Goal: Information Seeking & Learning: Understand process/instructions

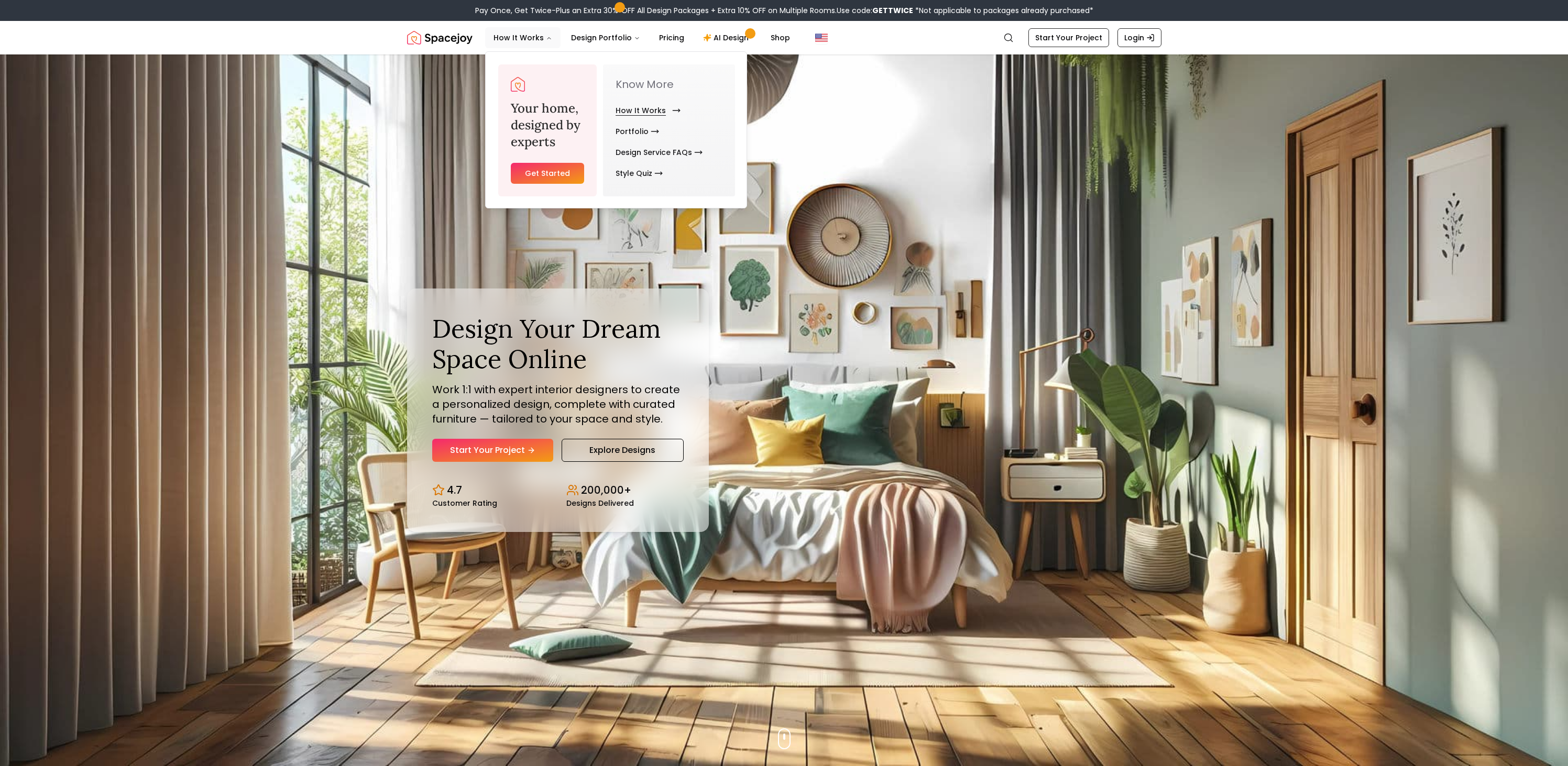
click at [630, 106] on link "How It Works" at bounding box center [646, 110] width 61 height 21
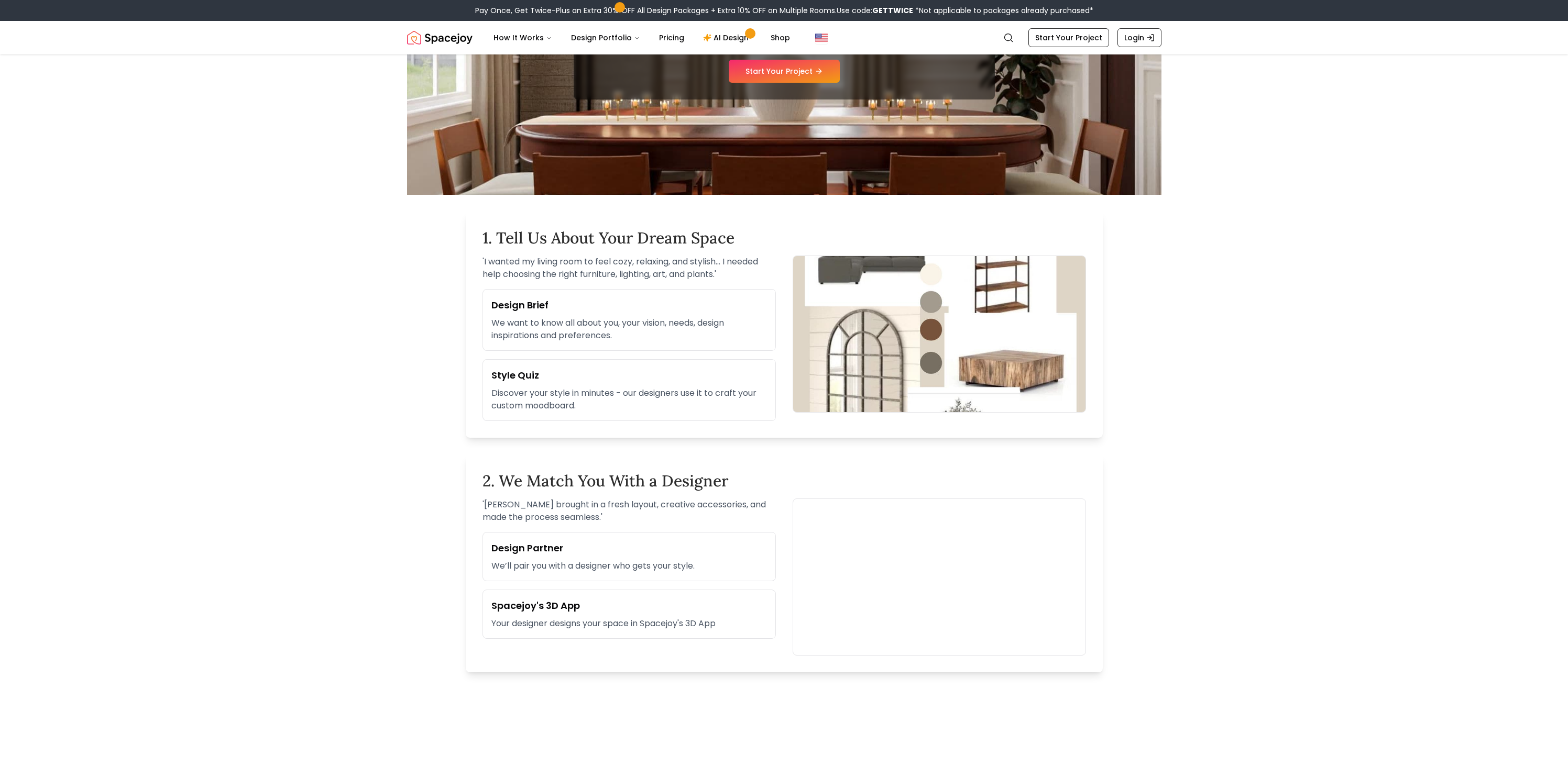
scroll to position [176, 0]
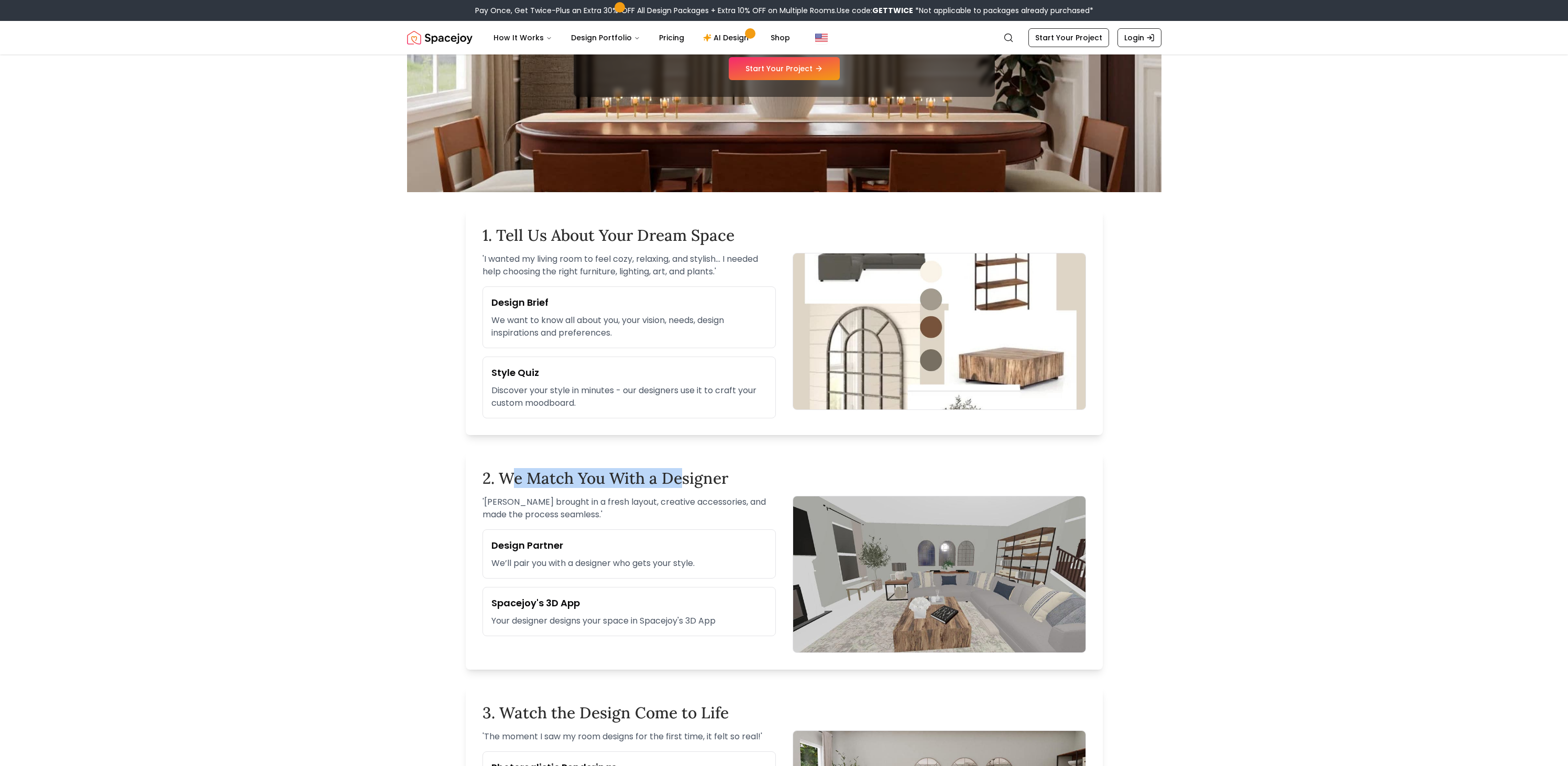
drag, startPoint x: 527, startPoint y: 472, endPoint x: 719, endPoint y: 472, distance: 192.0
click at [703, 472] on h2 "2. We Match You With a Designer" at bounding box center [784, 478] width 603 height 19
click at [719, 472] on h2 "2. We Match You With a Designer" at bounding box center [784, 478] width 603 height 19
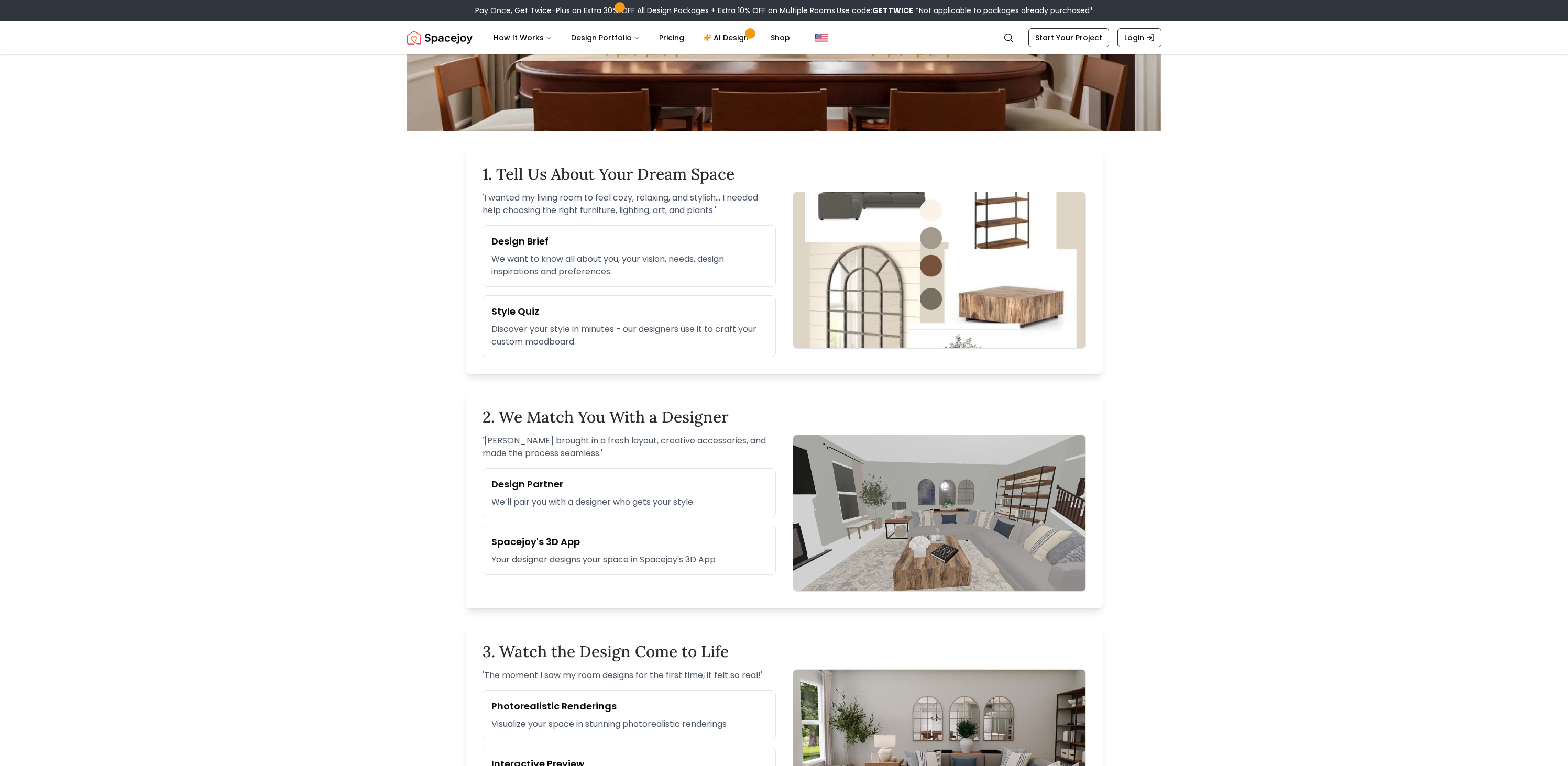
scroll to position [337, 0]
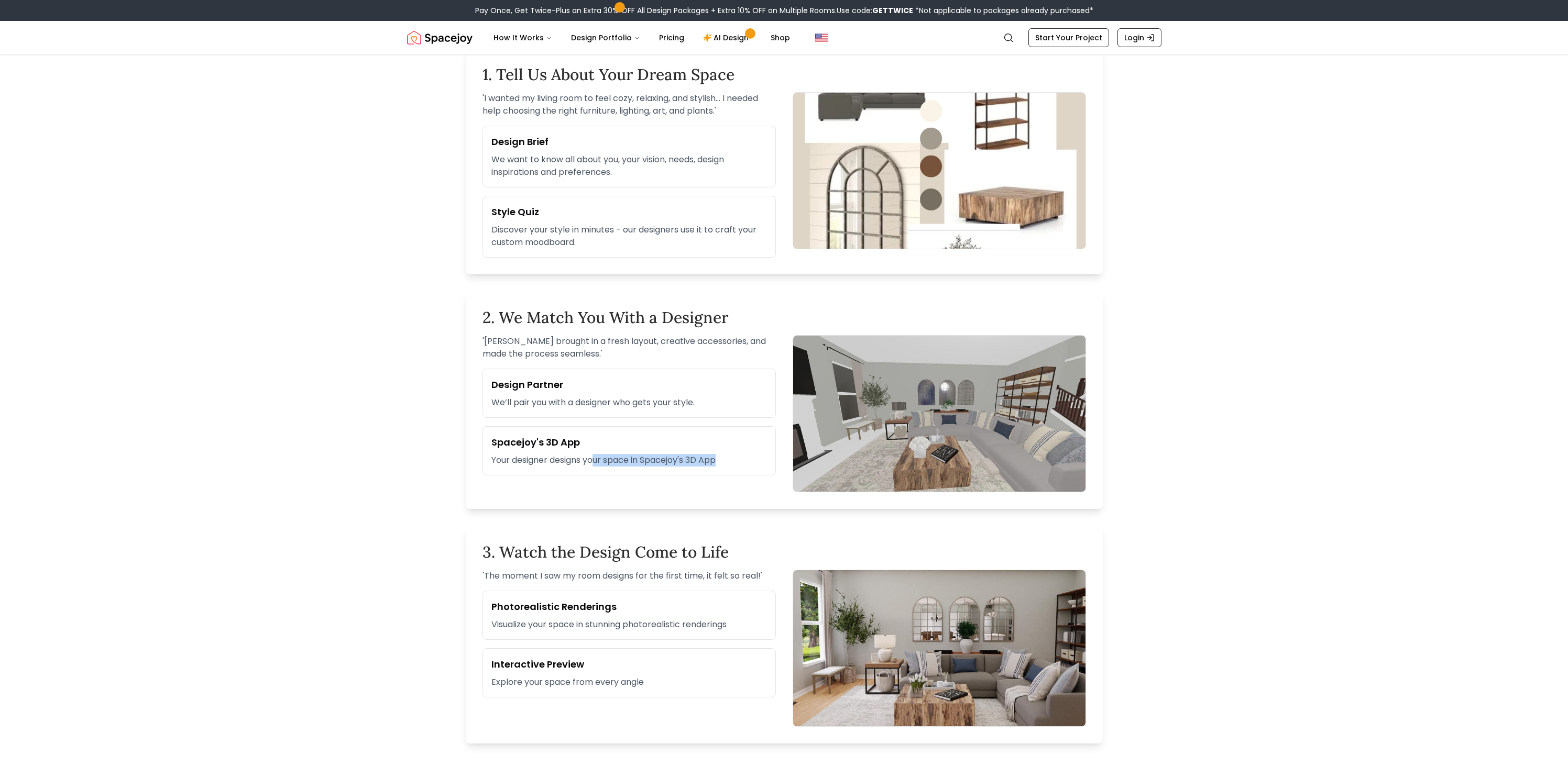
drag, startPoint x: 601, startPoint y: 456, endPoint x: 737, endPoint y: 464, distance: 136.2
click at [737, 464] on p "Your designer designs your space in Spacejoy's 3D App" at bounding box center [629, 460] width 276 height 13
click at [709, 462] on p "Your designer designs your space in Spacejoy's 3D App" at bounding box center [629, 460] width 276 height 13
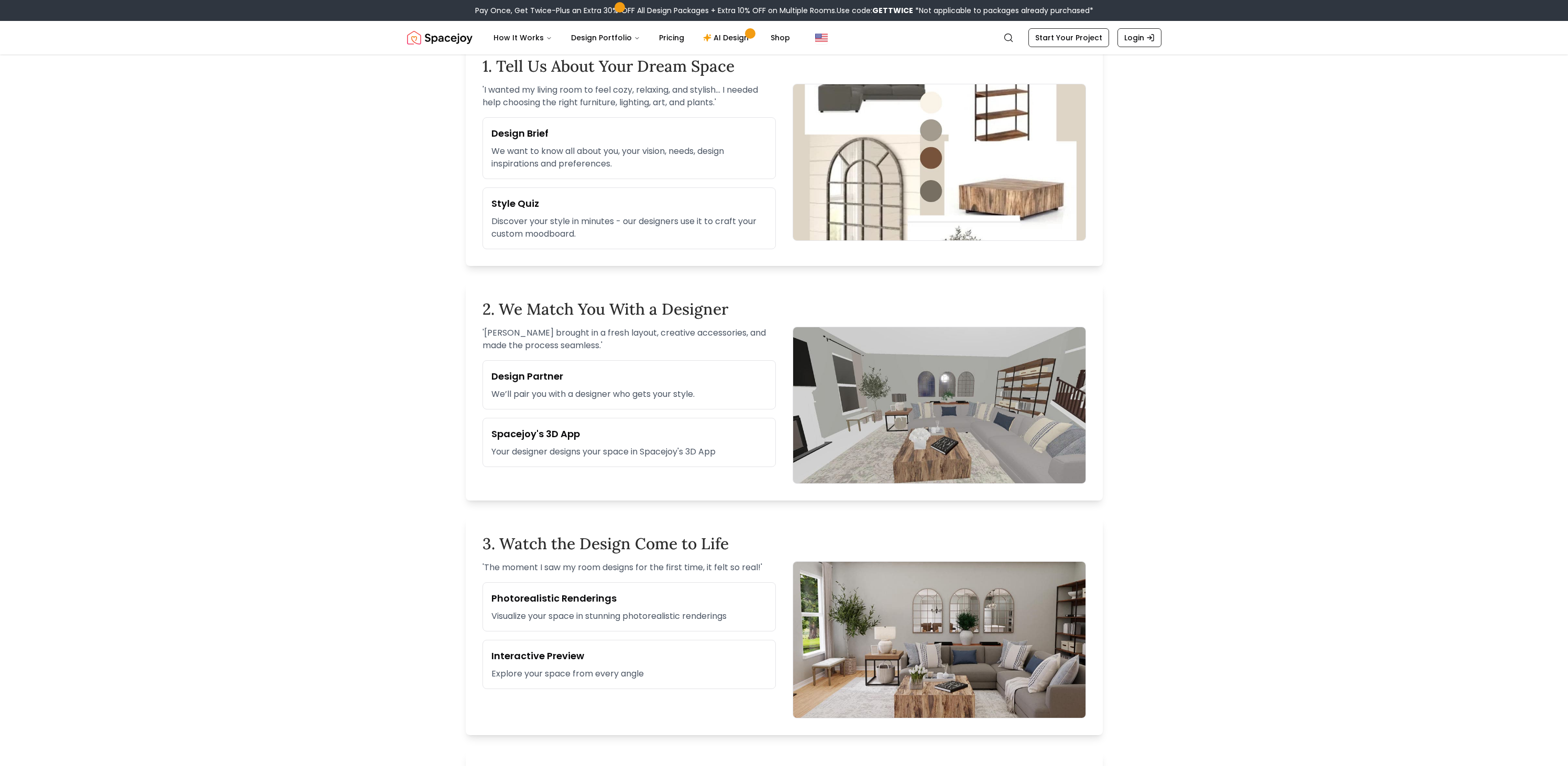
scroll to position [361, 0]
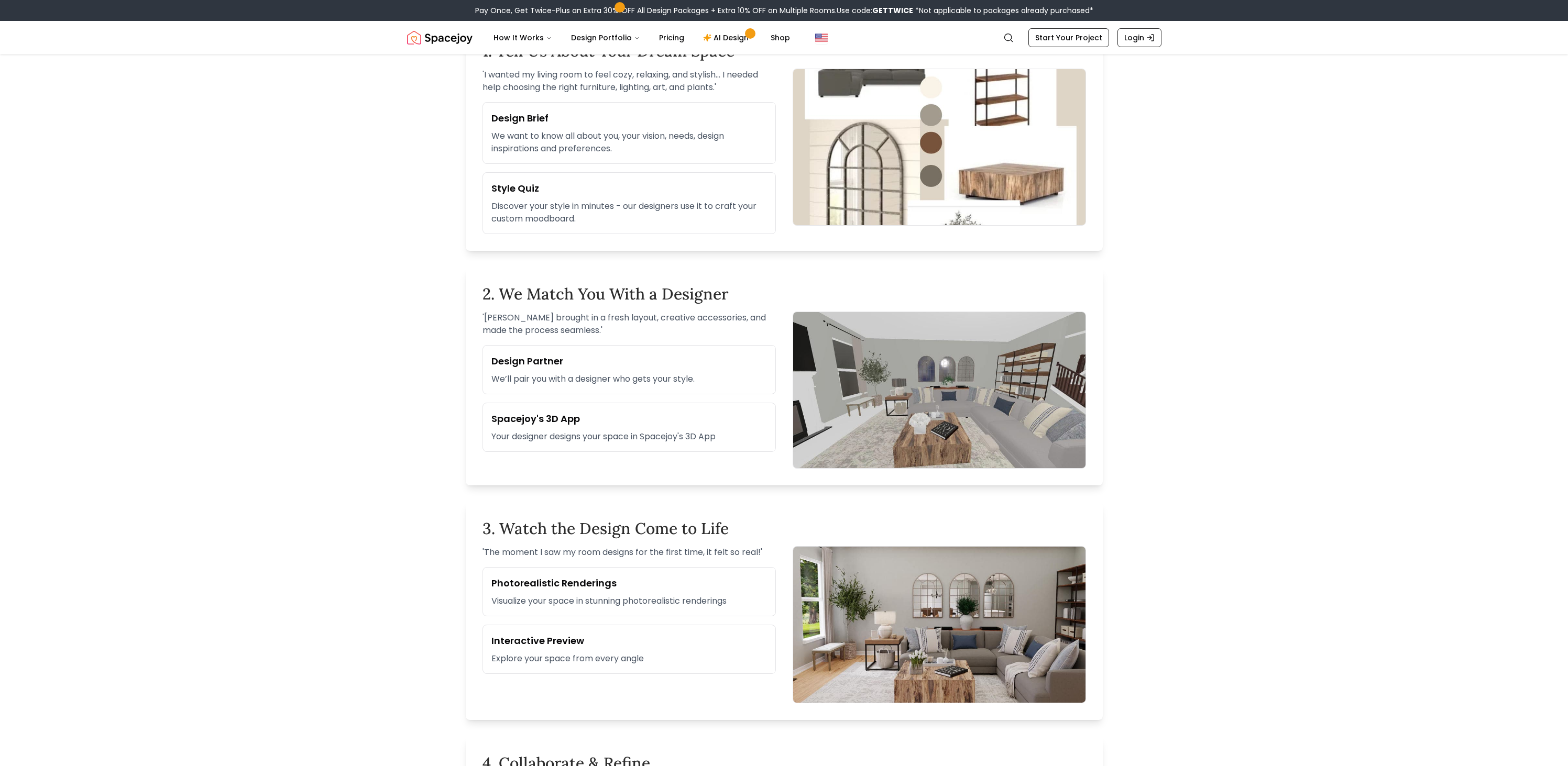
click at [1202, 411] on main "Your Design Journey Starts Here Learn how Spacejoy transforms your space Start …" at bounding box center [784, 672] width 1568 height 1956
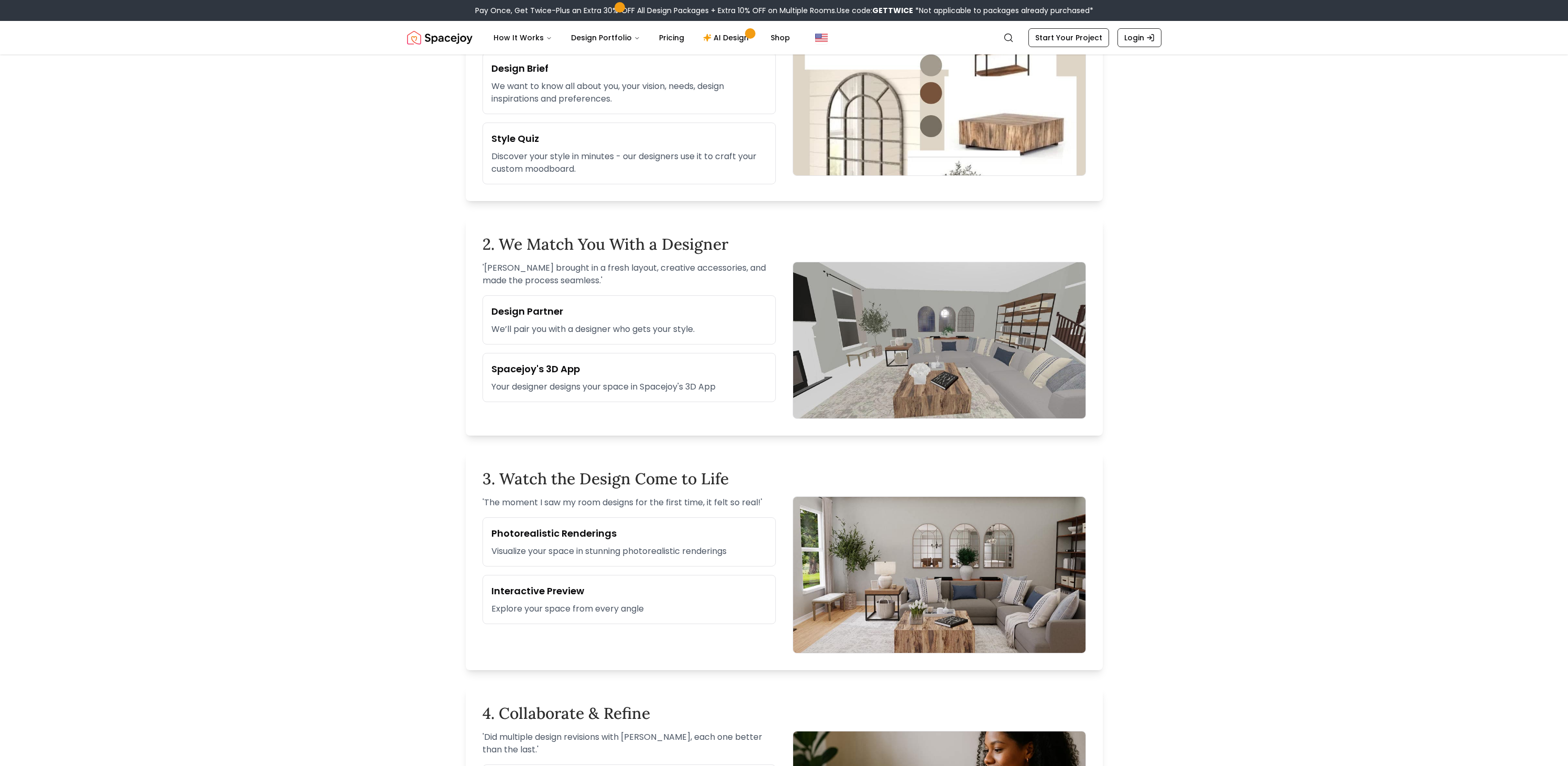
scroll to position [412, 0]
drag, startPoint x: 514, startPoint y: 532, endPoint x: 658, endPoint y: 580, distance: 151.8
click at [658, 566] on div "Photorealistic Renderings Visualize your space in stunning photorealistic rende…" at bounding box center [629, 569] width 293 height 107
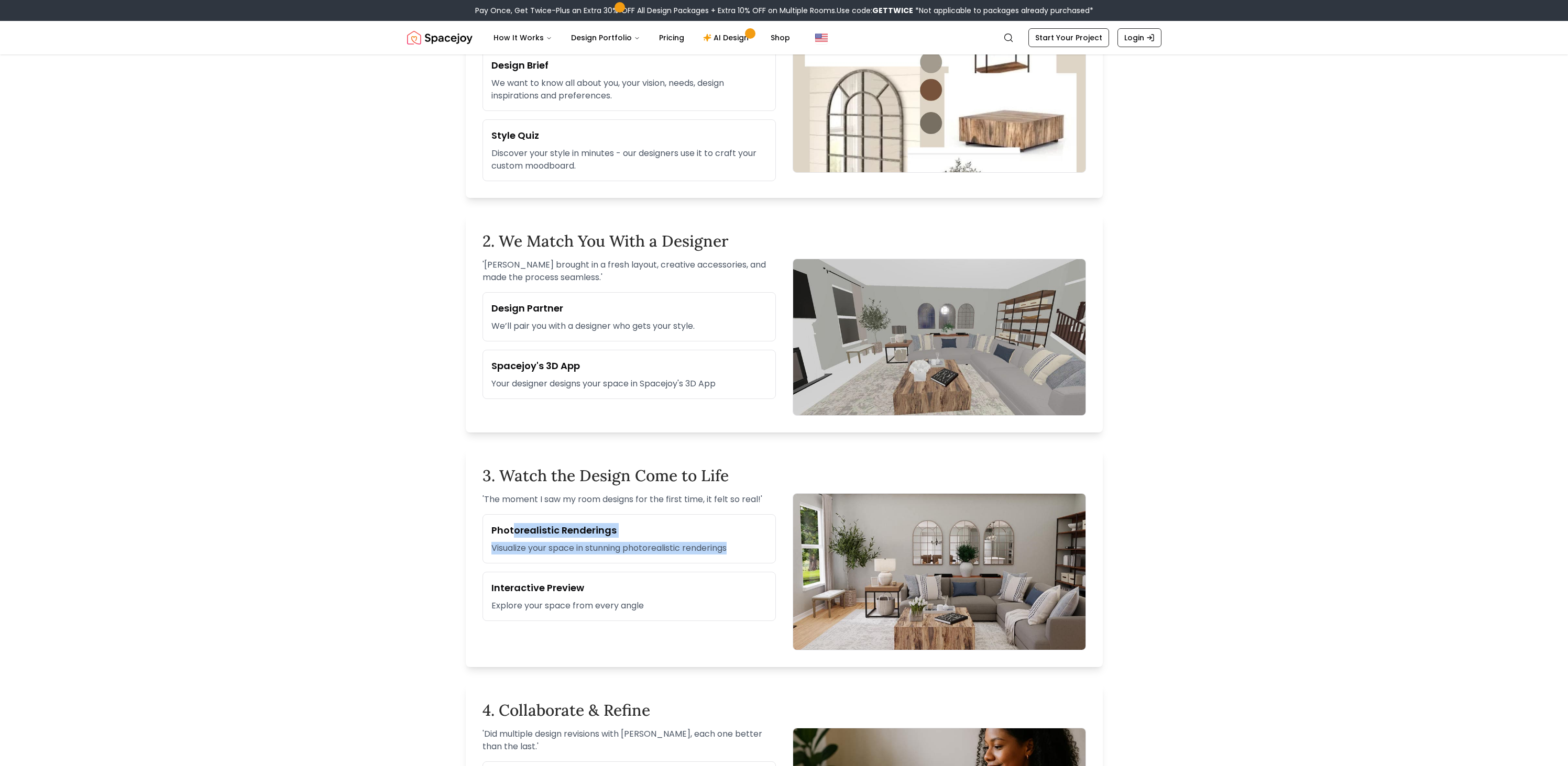
scroll to position [414, 0]
drag, startPoint x: 520, startPoint y: 588, endPoint x: 586, endPoint y: 604, distance: 67.9
click at [586, 604] on div "Interactive Preview Explore your space from every angle" at bounding box center [629, 596] width 293 height 49
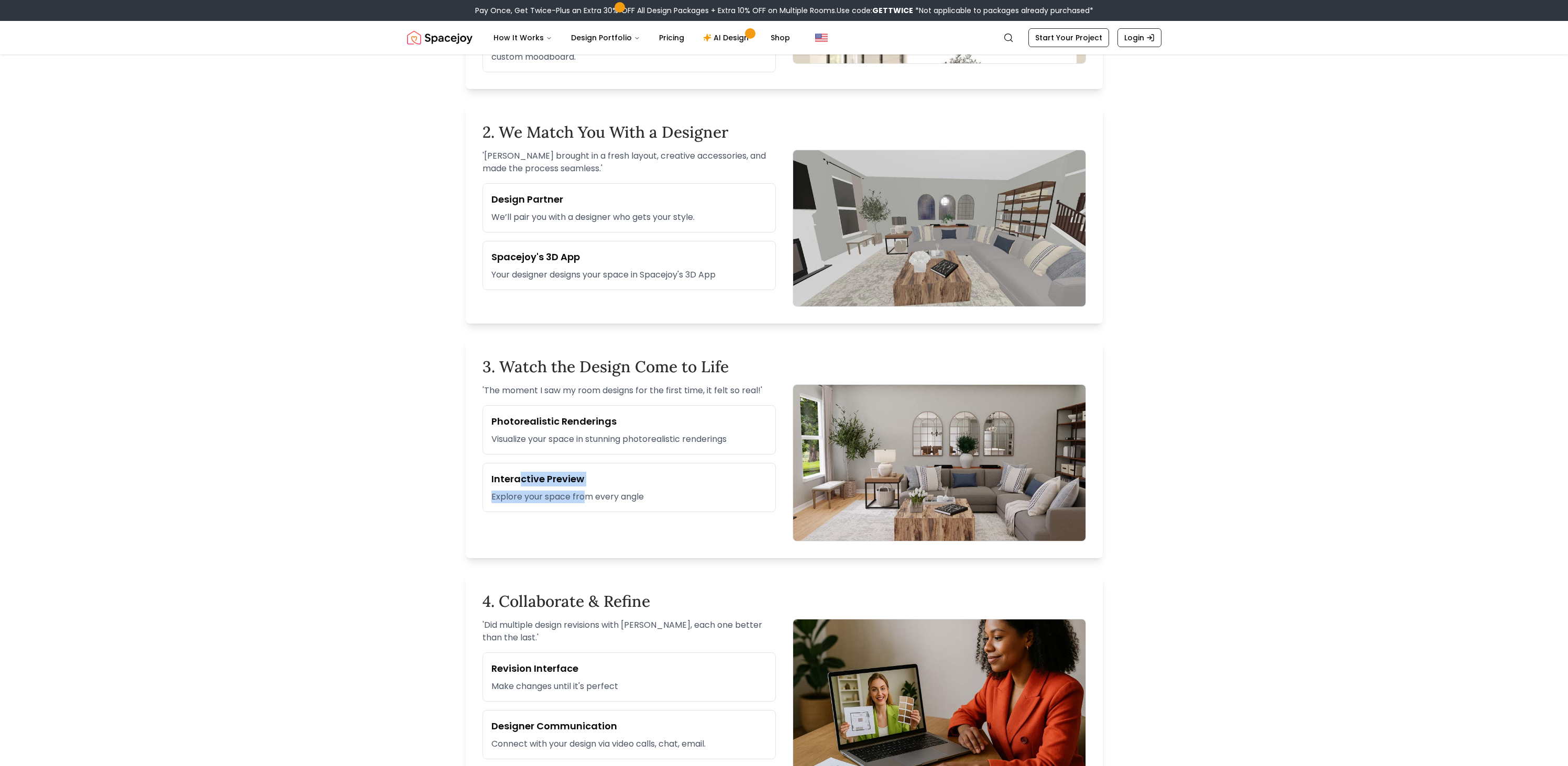
scroll to position [524, 0]
click at [574, 513] on div "' The moment I saw my room designs for the first time, it felt so real! ' Photo…" at bounding box center [629, 462] width 293 height 157
drag, startPoint x: 480, startPoint y: 477, endPoint x: 608, endPoint y: 521, distance: 135.4
click at [607, 521] on div "3. Watch the Design Come to Life ' The moment I saw my room designs for the fir…" at bounding box center [784, 448] width 637 height 218
click at [615, 513] on div "' The moment I saw my room designs for the first time, it felt so real! ' Photo…" at bounding box center [629, 462] width 293 height 157
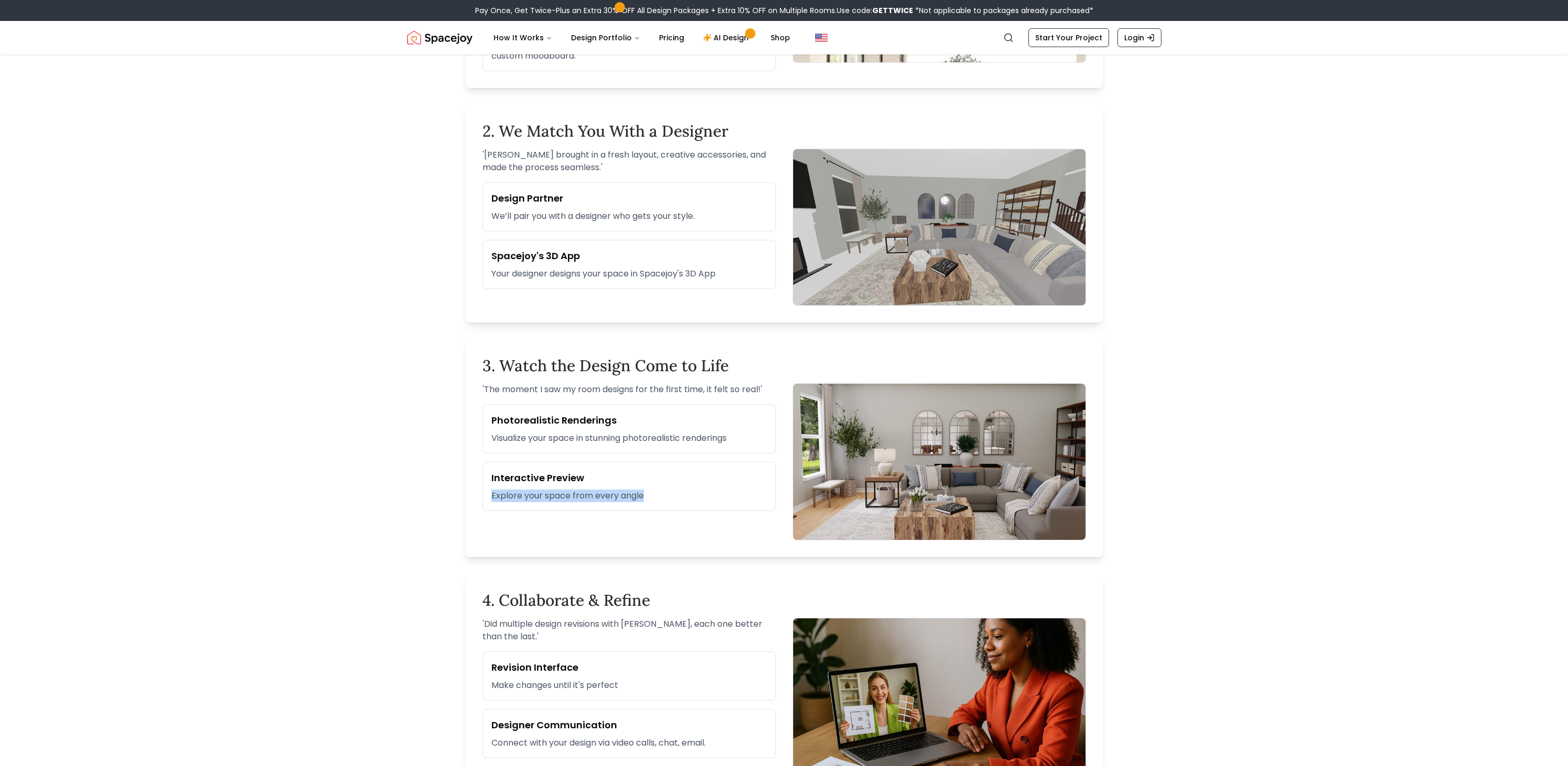
drag, startPoint x: 480, startPoint y: 489, endPoint x: 641, endPoint y: 519, distance: 163.8
click at [636, 518] on div "3. Watch the Design Come to Life ' The moment I saw my room designs for the fir…" at bounding box center [784, 448] width 637 height 218
drag, startPoint x: 557, startPoint y: 475, endPoint x: 511, endPoint y: 481, distance: 46.4
click at [559, 479] on h3 "Interactive Preview" at bounding box center [629, 478] width 276 height 15
drag, startPoint x: 490, startPoint y: 476, endPoint x: 651, endPoint y: 512, distance: 165.0
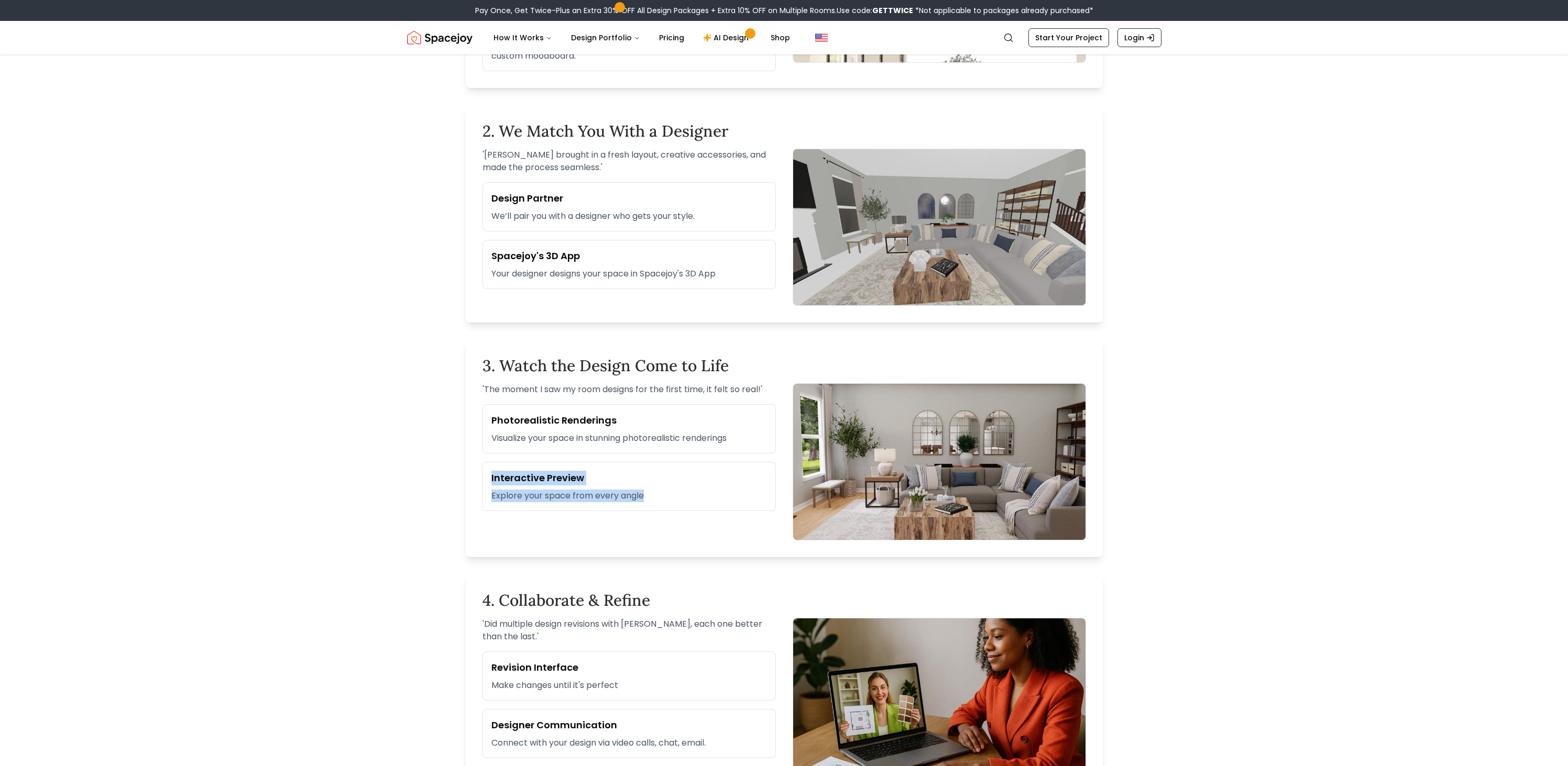
click at [648, 512] on div "' The moment I saw my room designs for the first time, it felt so real! ' Photo…" at bounding box center [629, 462] width 293 height 157
click at [651, 512] on div "' The moment I saw my room designs for the first time, it felt so real! ' Photo…" at bounding box center [629, 462] width 293 height 157
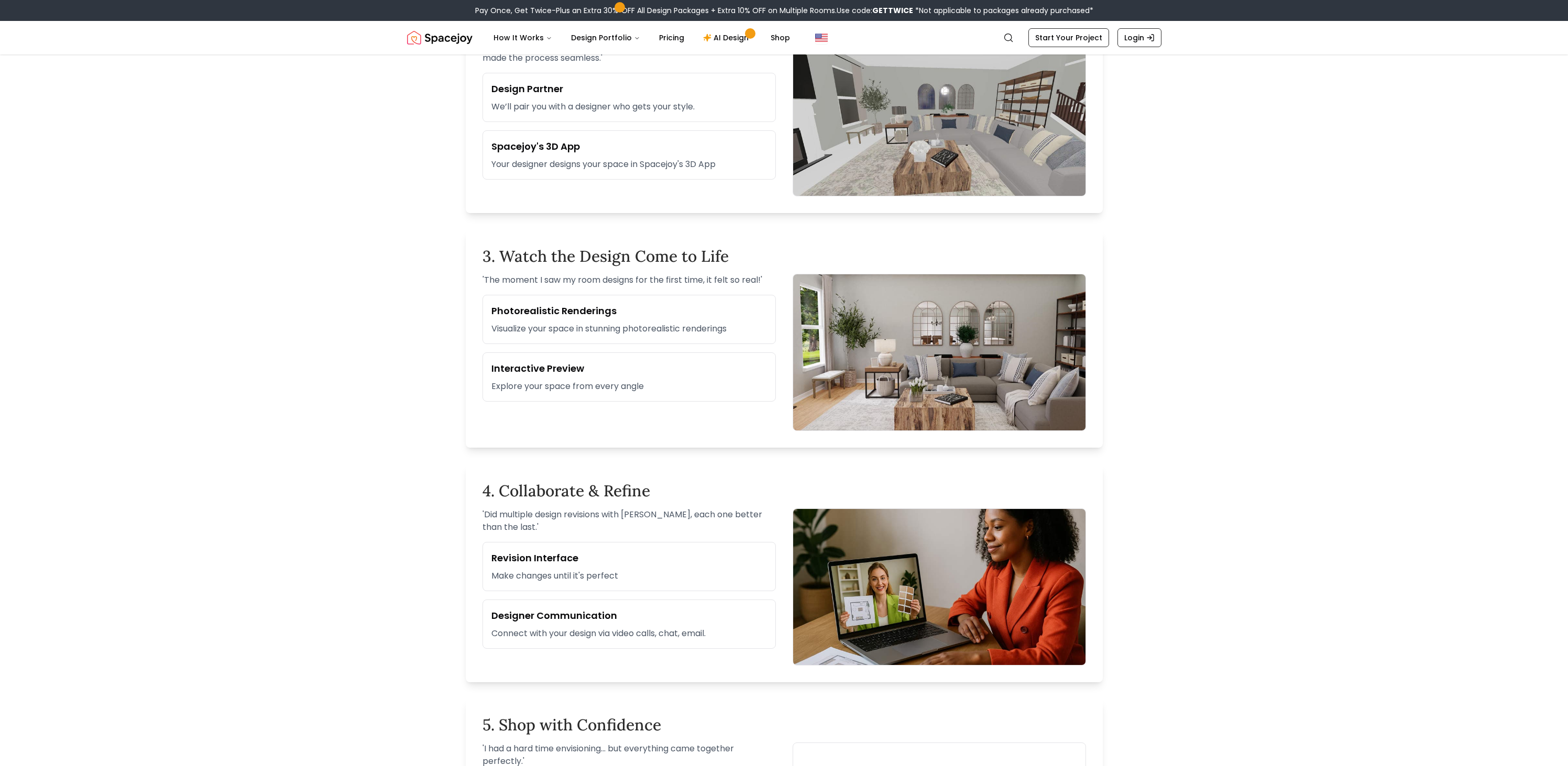
scroll to position [633, 0]
drag, startPoint x: 527, startPoint y: 371, endPoint x: 637, endPoint y: 415, distance: 118.5
click at [627, 410] on div "' The moment I saw my room designs for the first time, it felt so real! ' Photo…" at bounding box center [629, 352] width 293 height 157
click at [648, 419] on div "' The moment I saw my room designs for the first time, it felt so real! ' Photo…" at bounding box center [629, 352] width 293 height 157
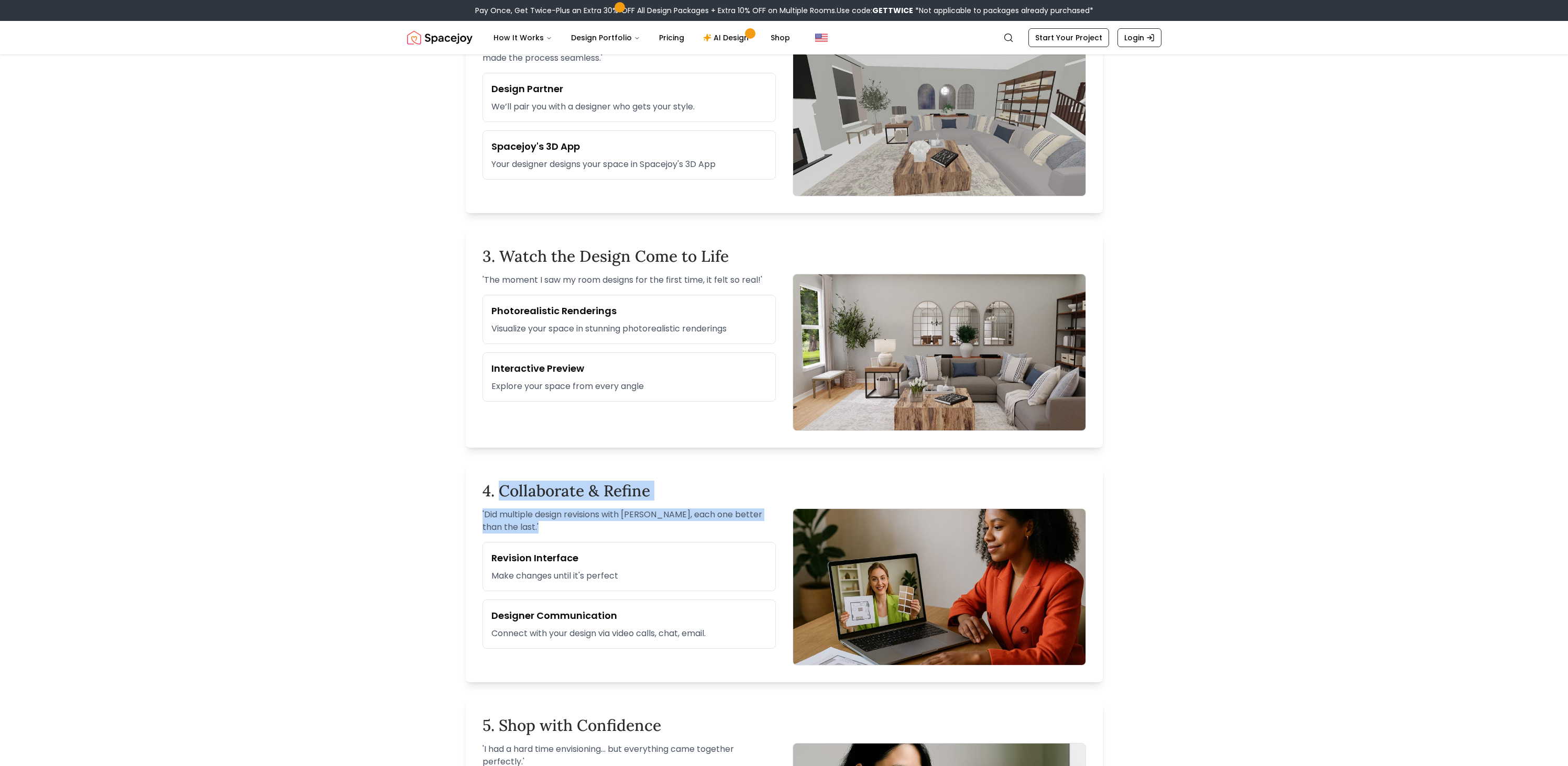
drag, startPoint x: 500, startPoint y: 497, endPoint x: 657, endPoint y: 549, distance: 165.4
click at [649, 545] on div "4. Collaborate & Refine ' Did multiple design revisions with [PERSON_NAME], eac…" at bounding box center [784, 573] width 637 height 218
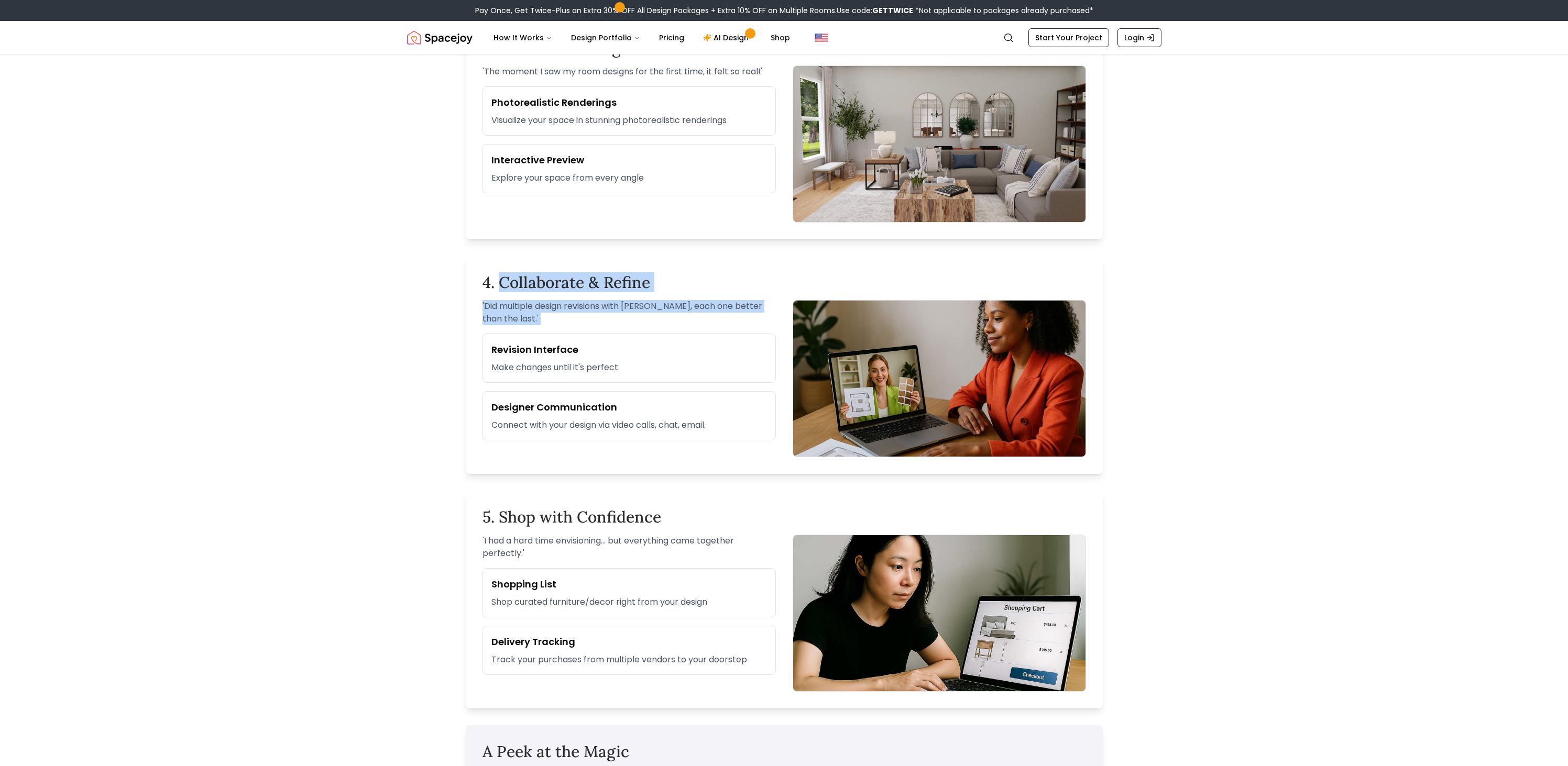
scroll to position [844, 0]
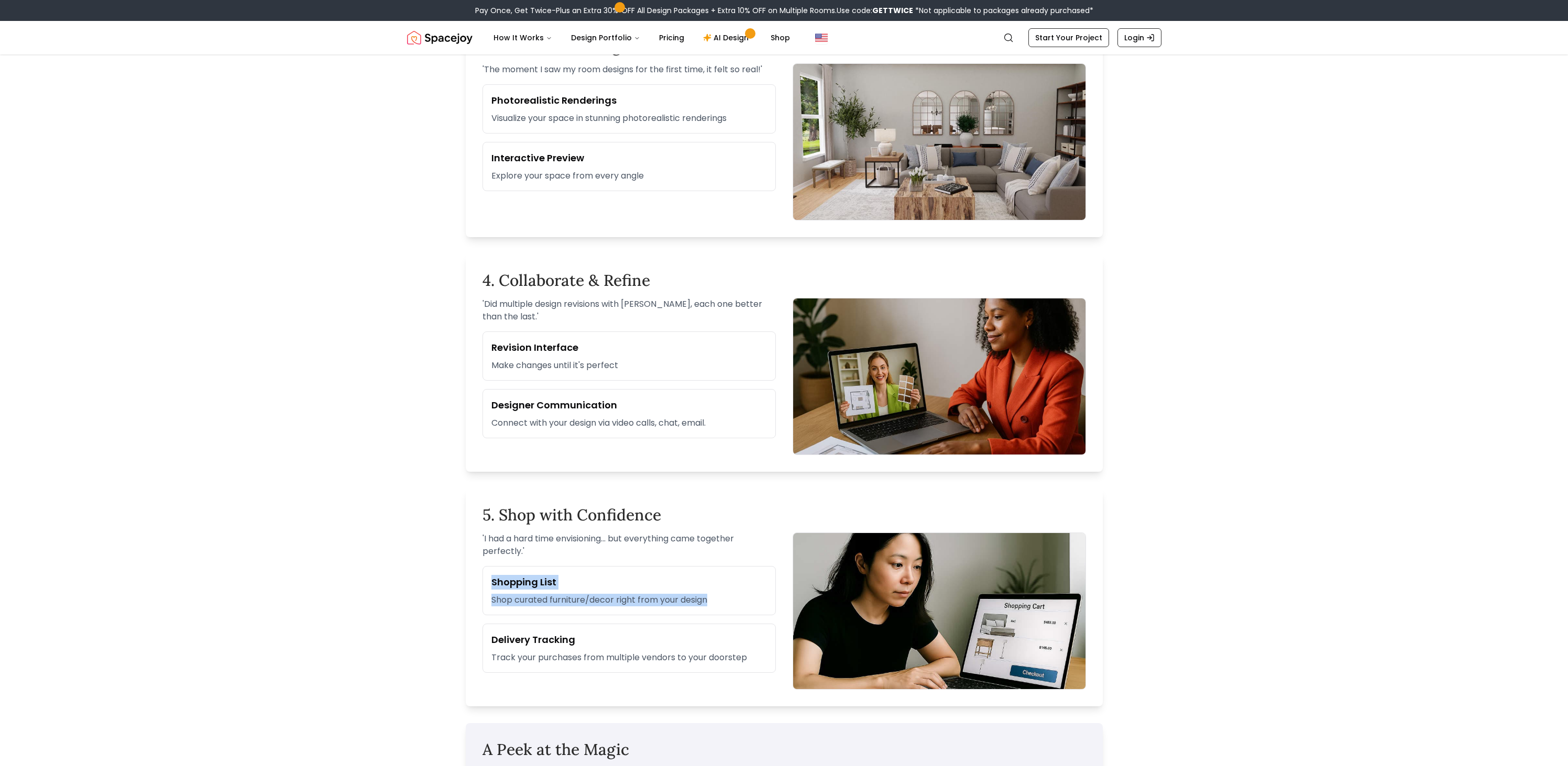
drag, startPoint x: 530, startPoint y: 582, endPoint x: 656, endPoint y: 613, distance: 129.8
click at [653, 611] on div "5. Shop with Confidence ' I had a hard time envisioning... but everything came …" at bounding box center [784, 597] width 637 height 218
click at [674, 611] on div "Shopping List Shop curated furniture/decor right from your design" at bounding box center [629, 590] width 293 height 49
drag, startPoint x: 512, startPoint y: 580, endPoint x: 653, endPoint y: 603, distance: 142.9
click at [610, 596] on div "5. Shop with Confidence ' I had a hard time envisioning... but everything came …" at bounding box center [784, 597] width 637 height 218
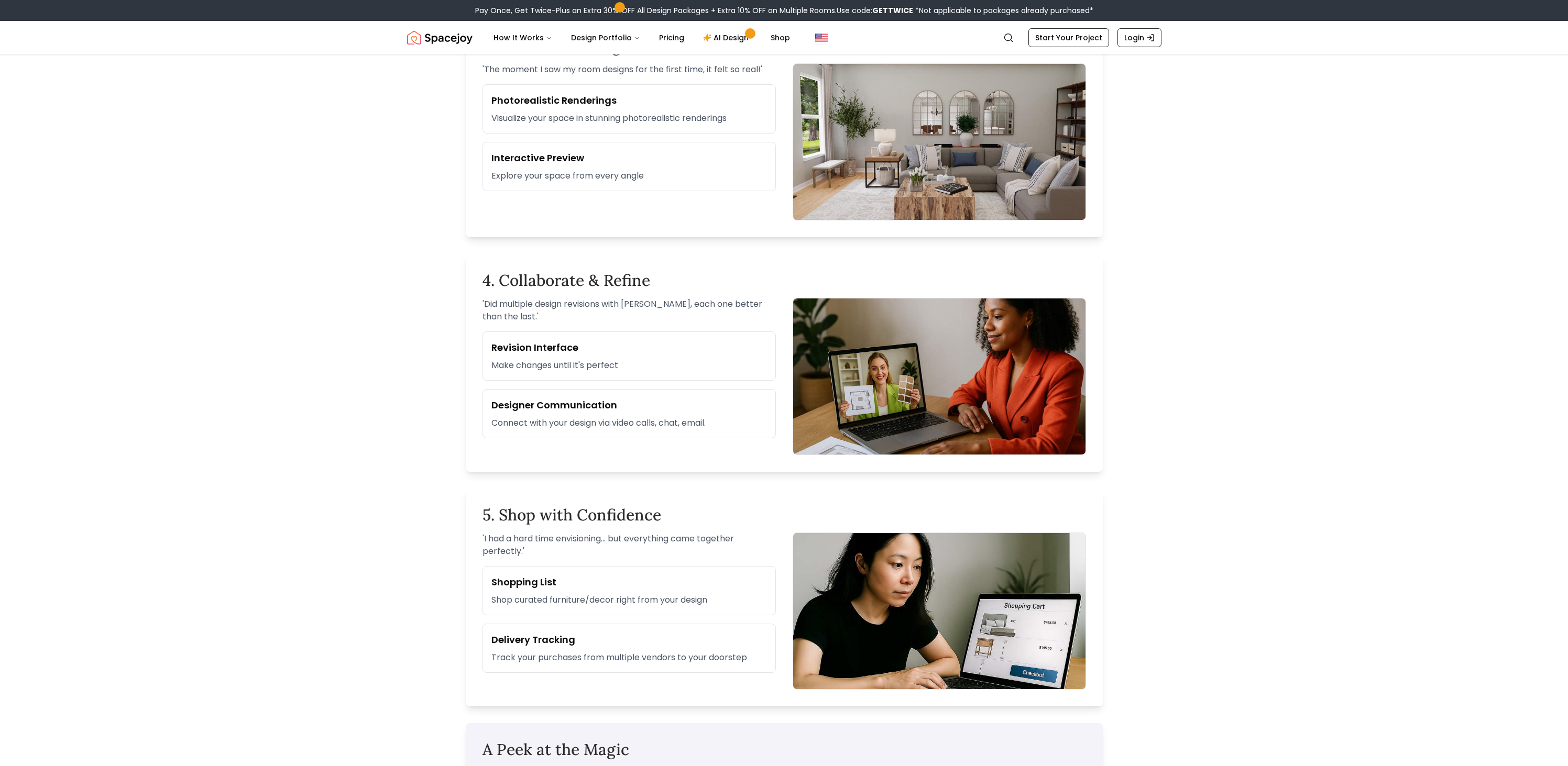
click at [658, 603] on p "Shop curated furniture/decor right from your design" at bounding box center [629, 600] width 276 height 13
drag, startPoint x: 475, startPoint y: 568, endPoint x: 621, endPoint y: 604, distance: 150.4
click at [618, 604] on div "1. Tell Us About Your Dream Space ' I wanted my living room to feel cozy, relax…" at bounding box center [785, 206] width 671 height 1329
click at [562, 599] on p "Shop curated furniture/decor right from your design" at bounding box center [629, 600] width 276 height 13
drag, startPoint x: 562, startPoint y: 599, endPoint x: 695, endPoint y: 605, distance: 133.1
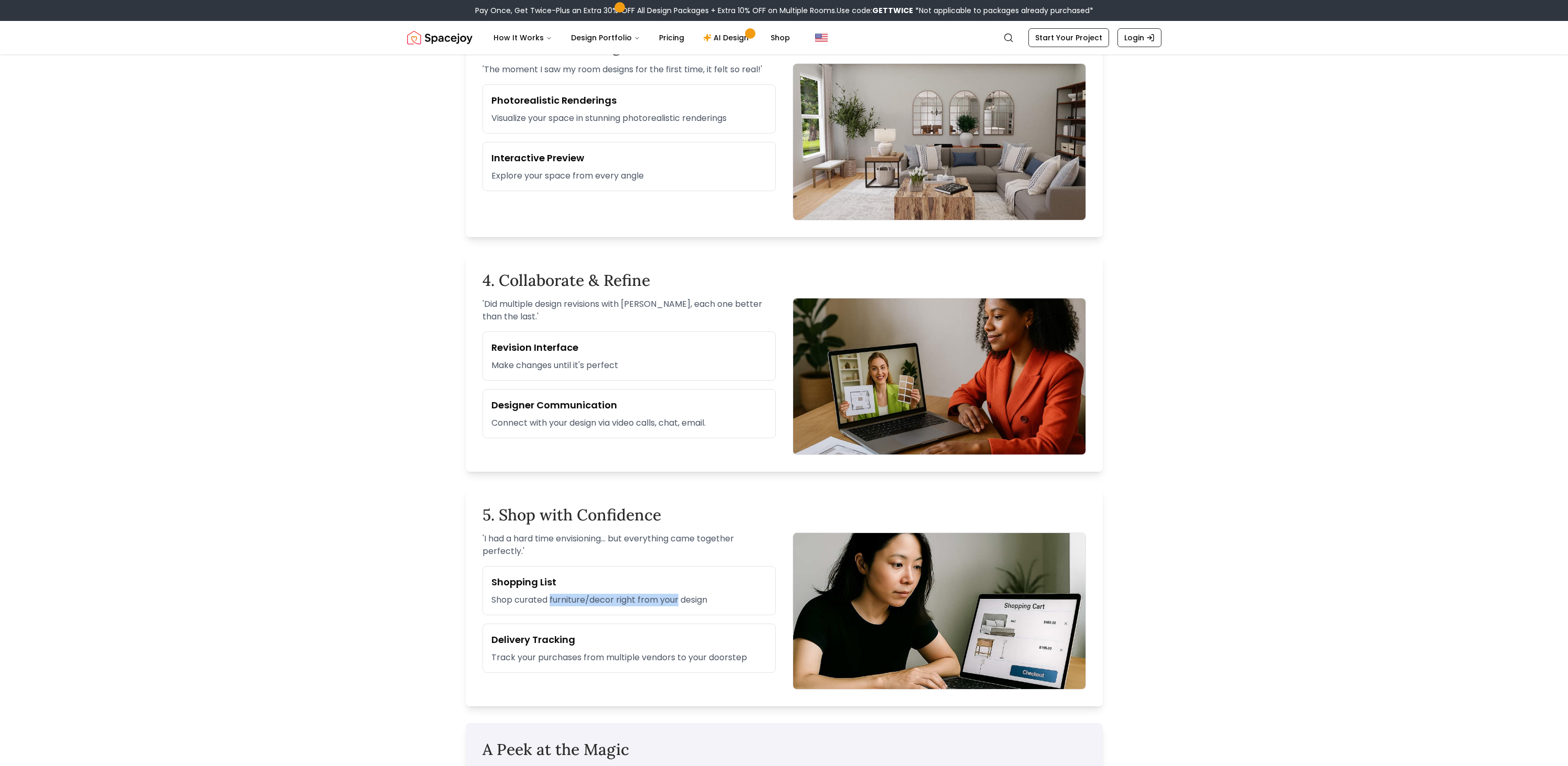
click at [676, 605] on p "Shop curated furniture/decor right from your design" at bounding box center [629, 600] width 276 height 13
click at [698, 605] on p "Shop curated furniture/decor right from your design" at bounding box center [629, 600] width 276 height 13
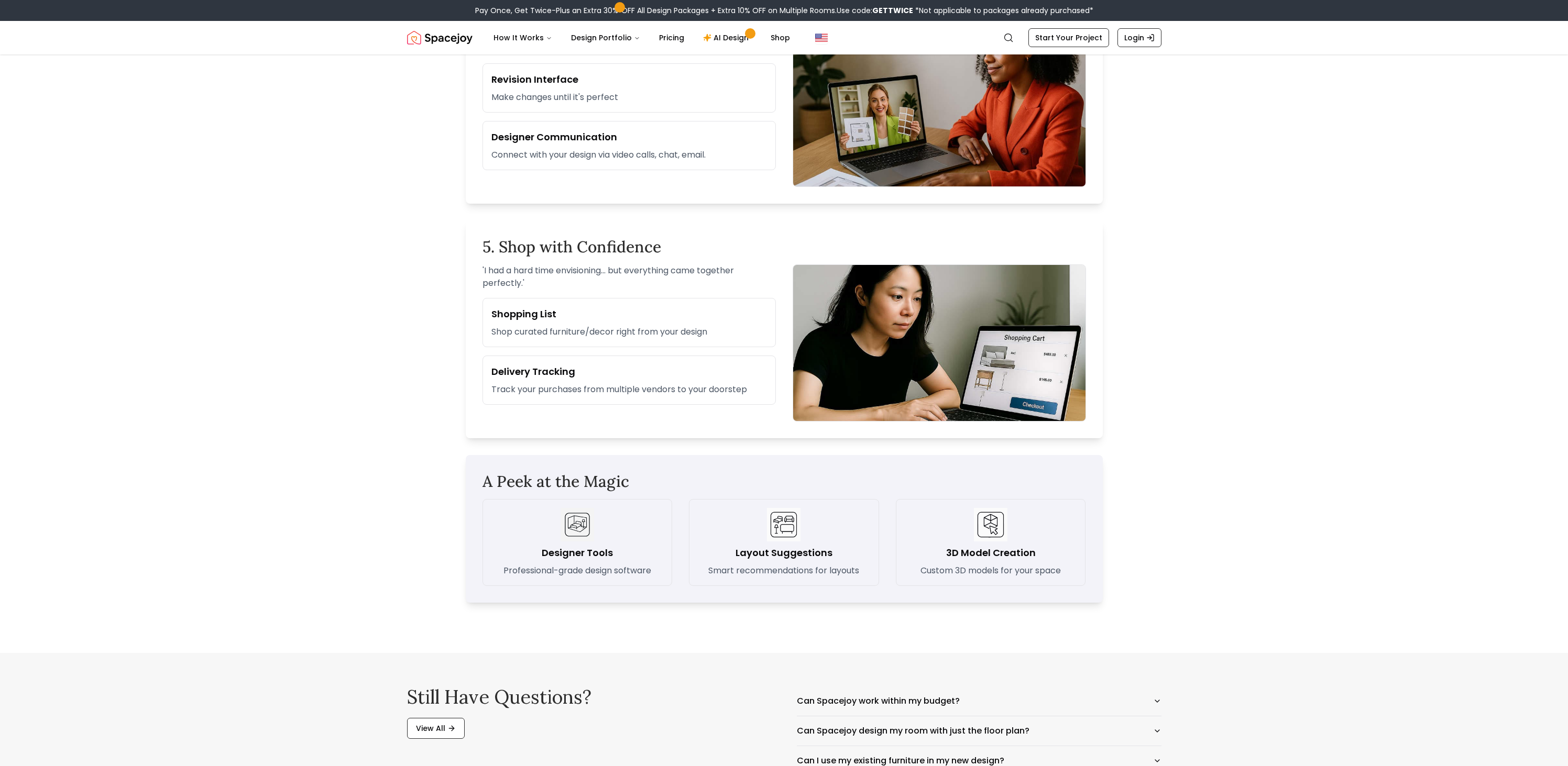
scroll to position [1081, 0]
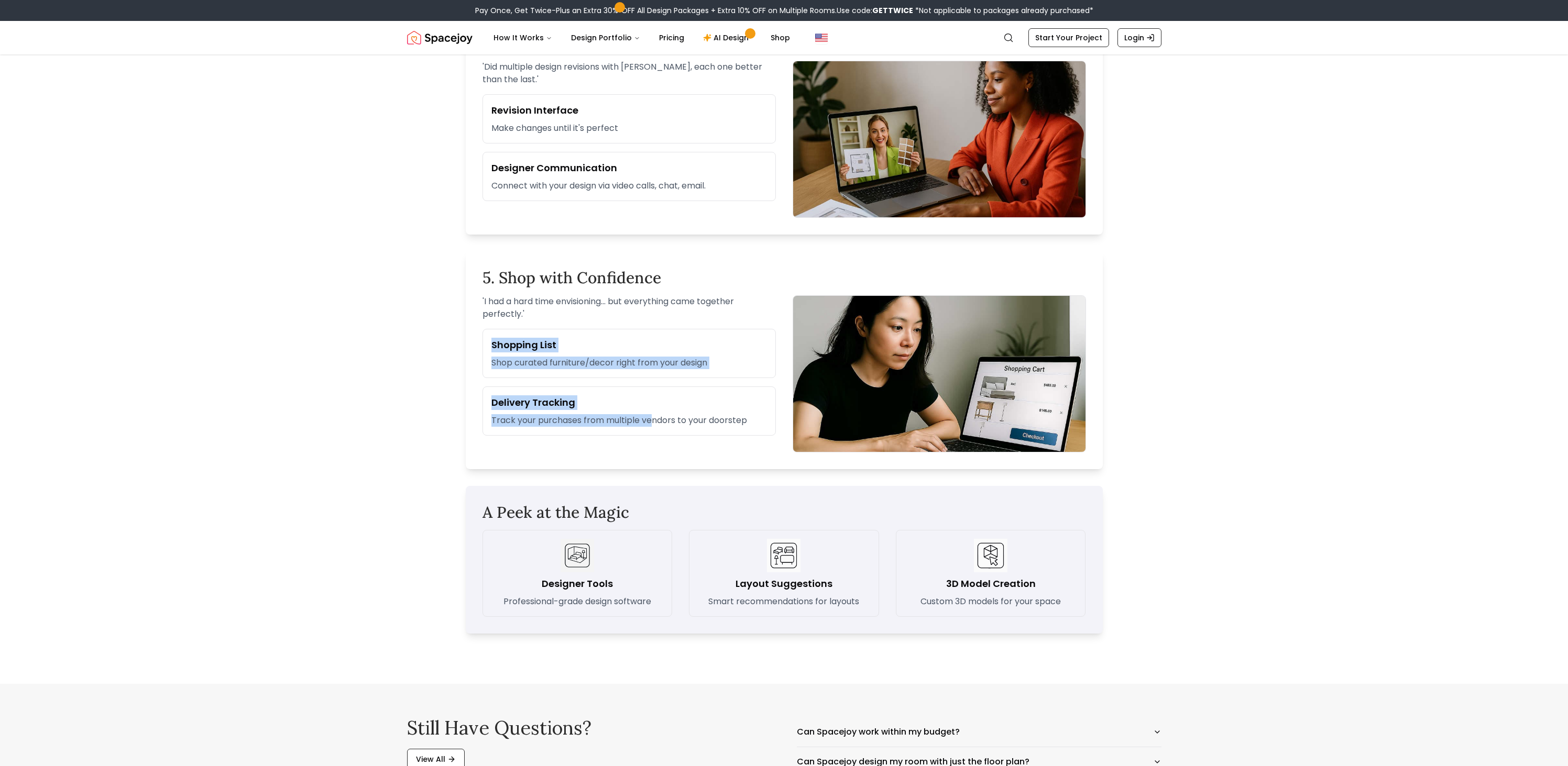
drag, startPoint x: 468, startPoint y: 324, endPoint x: 661, endPoint y: 430, distance: 220.2
click at [661, 430] on div "5. Shop with Confidence ' I had a hard time envisioning... but everything came …" at bounding box center [784, 360] width 637 height 218
click at [662, 430] on div "Delivery Tracking Track your purchases from multiple vendors to your doorstep" at bounding box center [629, 411] width 293 height 49
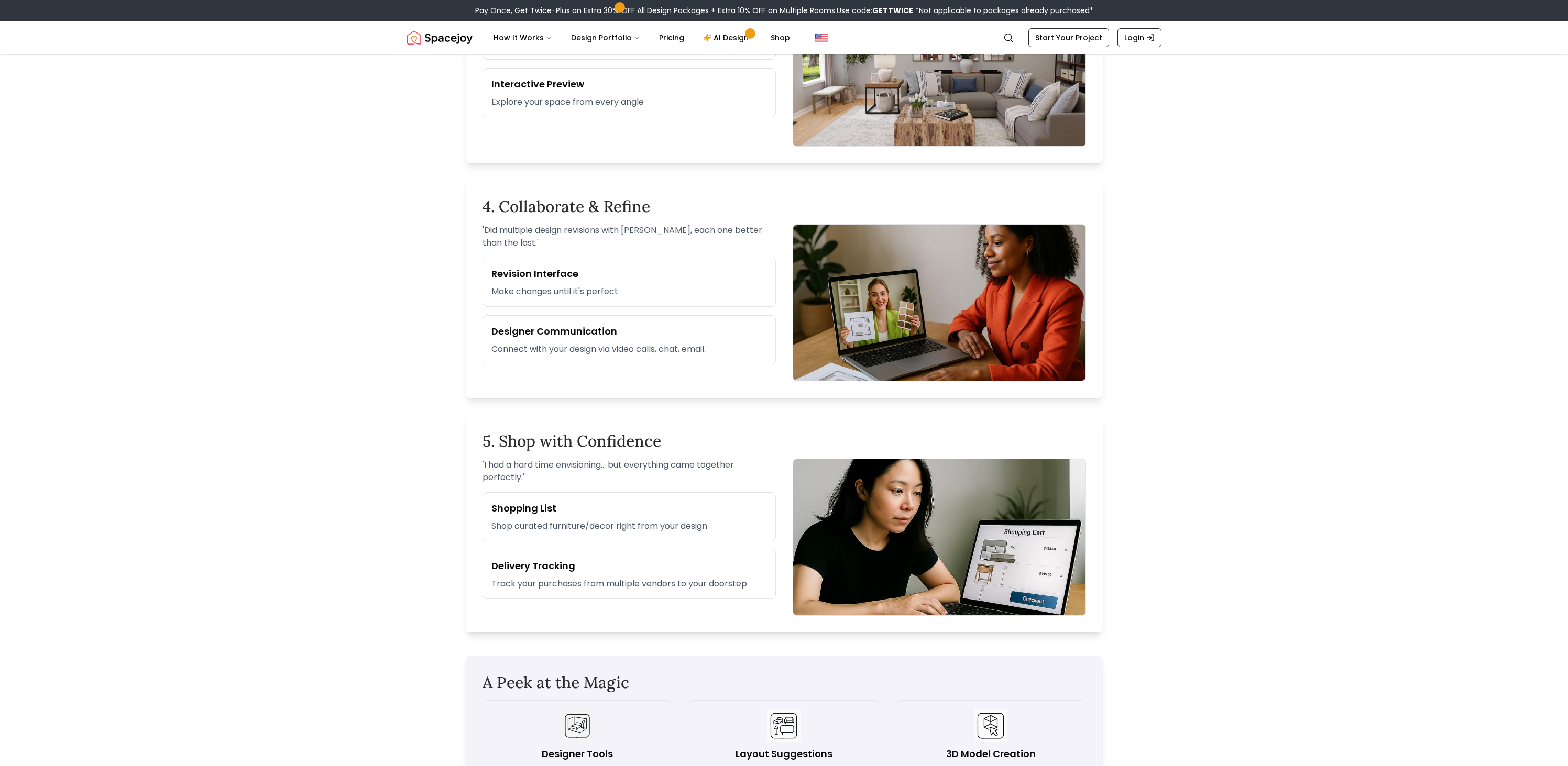
scroll to position [973, 0]
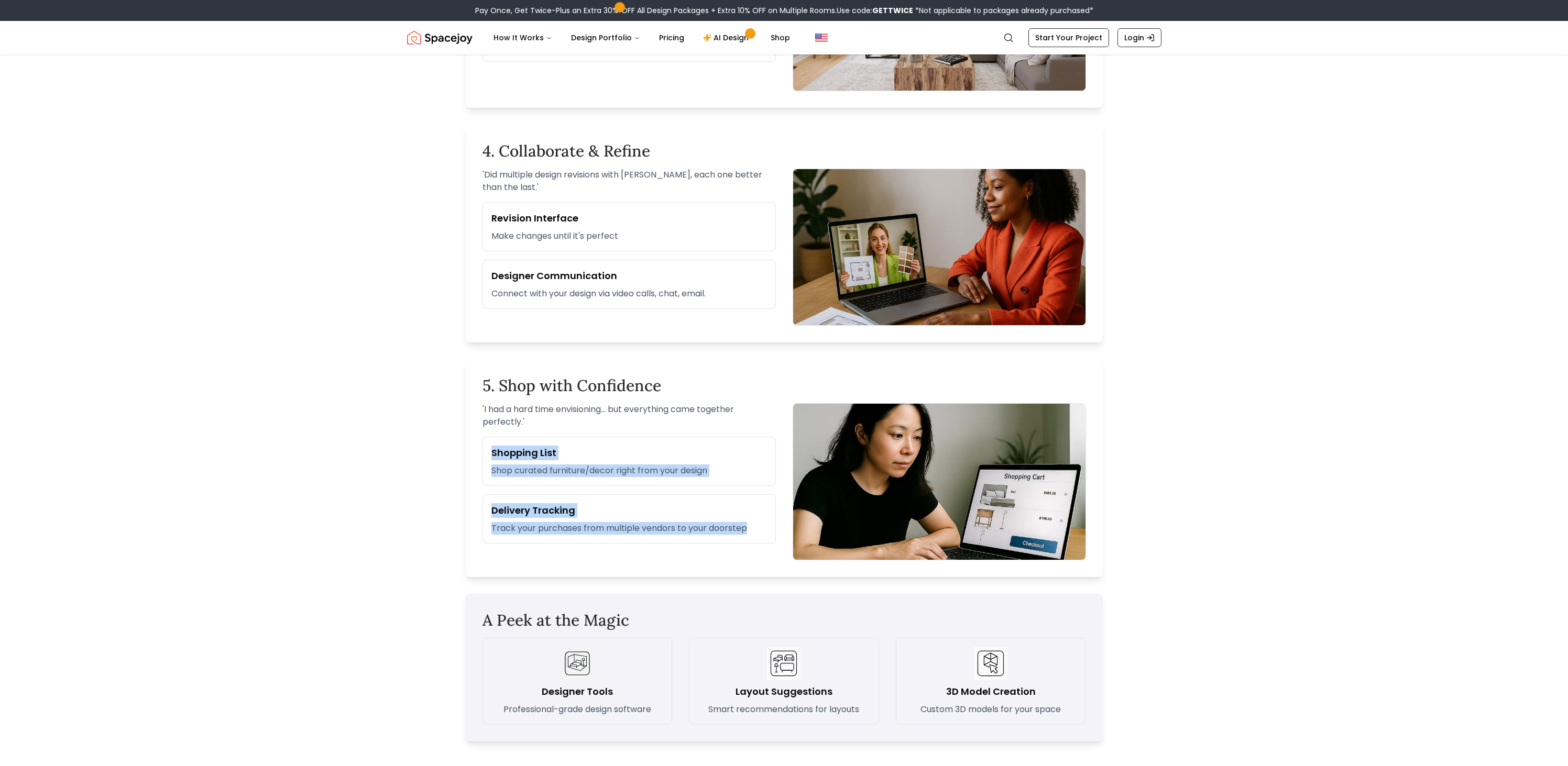
click at [791, 529] on div "' I had a hard time envisioning... but everything came together perfectly. ' Sh…" at bounding box center [784, 482] width 603 height 157
click at [584, 431] on div "' I had a hard time envisioning... but everything came together perfectly. ' Sh…" at bounding box center [629, 482] width 293 height 157
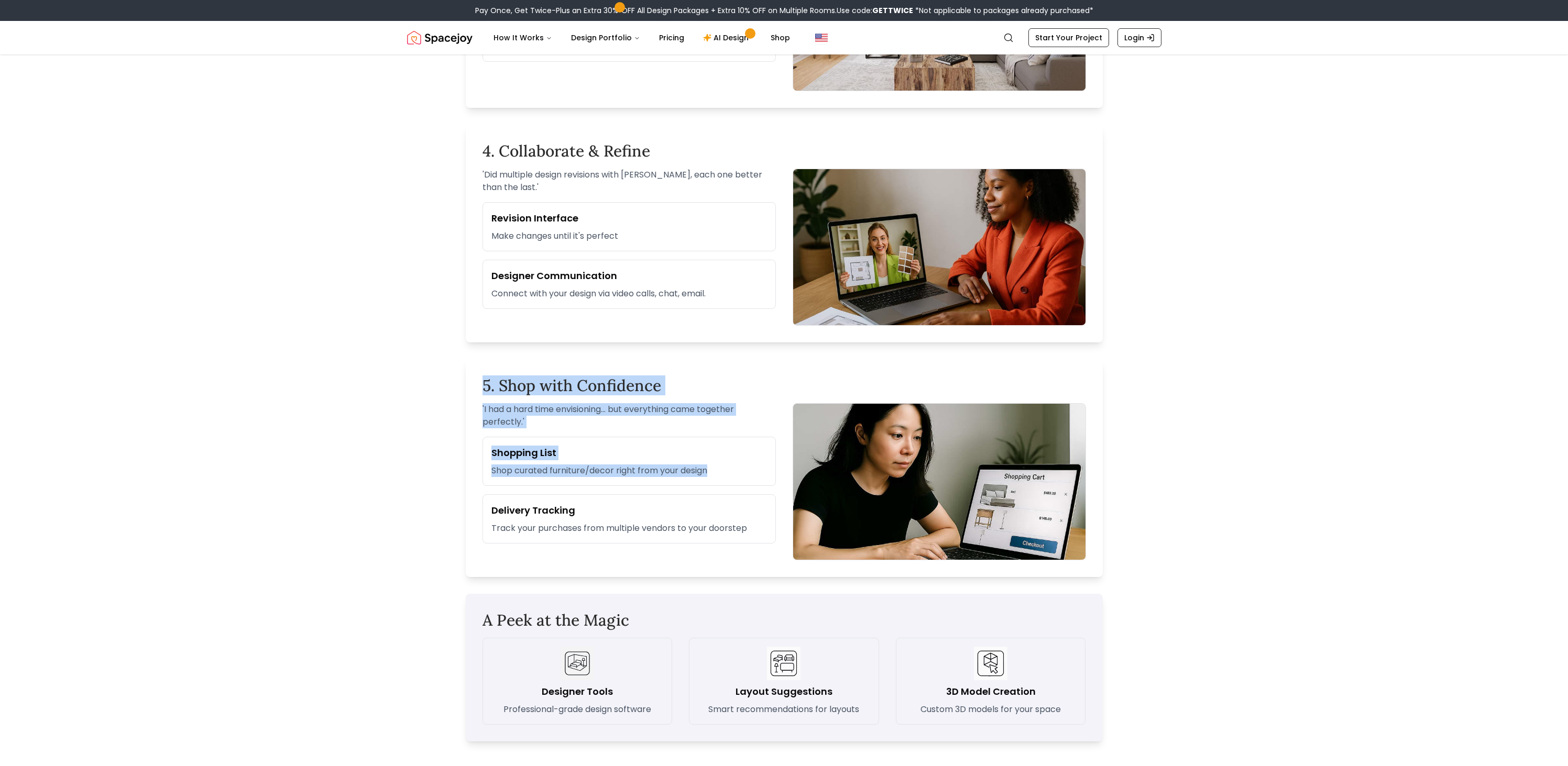
drag, startPoint x: 604, startPoint y: 515, endPoint x: 656, endPoint y: 538, distance: 56.9
click at [644, 537] on div "5. Shop with Confidence ' I had a hard time envisioning... but everything came …" at bounding box center [784, 468] width 637 height 218
click at [627, 506] on h3 "Delivery Tracking" at bounding box center [629, 510] width 276 height 15
